Goal: Task Accomplishment & Management: Manage account settings

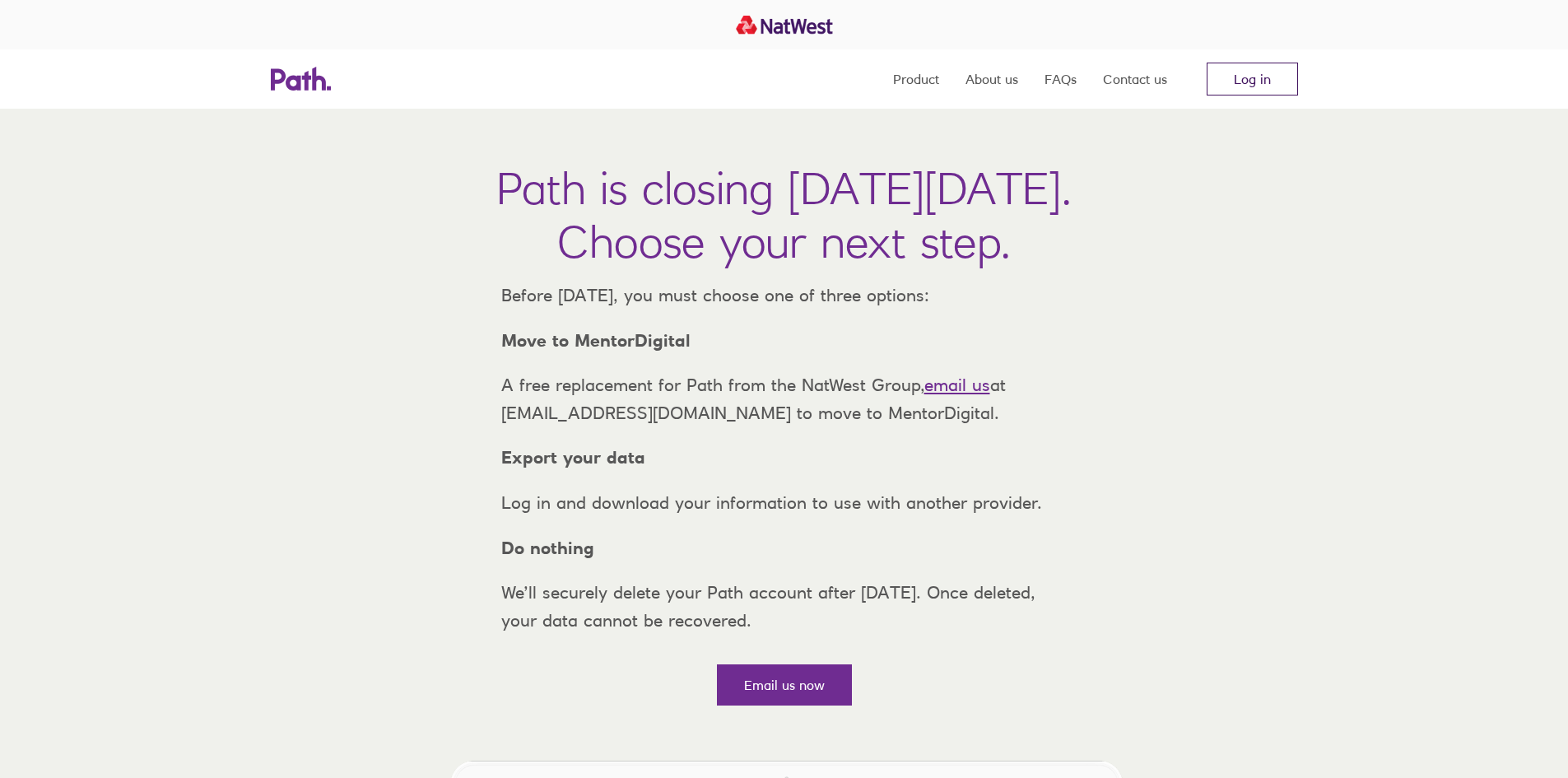
click at [1273, 89] on link "Log in" at bounding box center [1252, 79] width 91 height 33
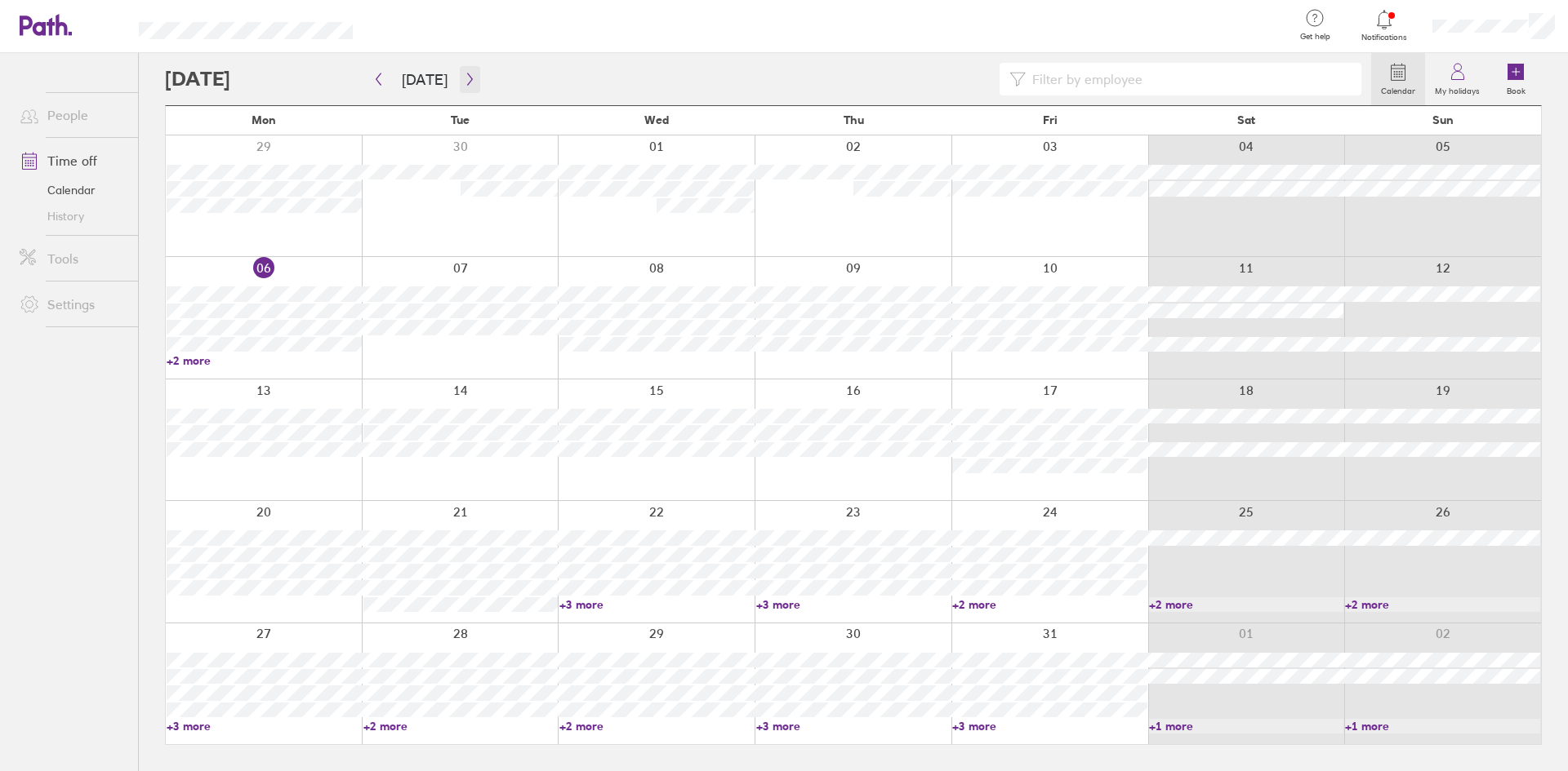
click at [464, 80] on icon "button" at bounding box center [470, 79] width 13 height 13
